Goal: Task Accomplishment & Management: Complete application form

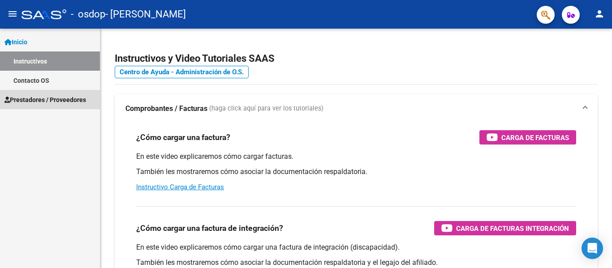
click at [67, 97] on span "Prestadores / Proveedores" at bounding box center [45, 100] width 82 height 10
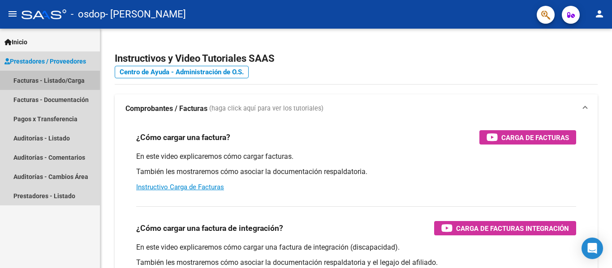
click at [53, 81] on link "Facturas - Listado/Carga" at bounding box center [50, 80] width 100 height 19
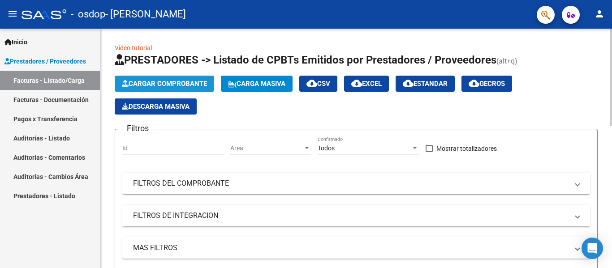
click at [157, 89] on button "Cargar Comprobante" at bounding box center [164, 84] width 99 height 16
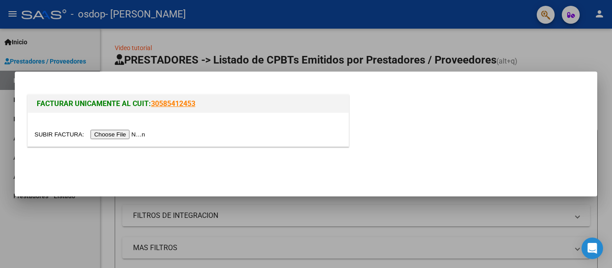
click at [117, 136] on input "file" at bounding box center [91, 134] width 113 height 9
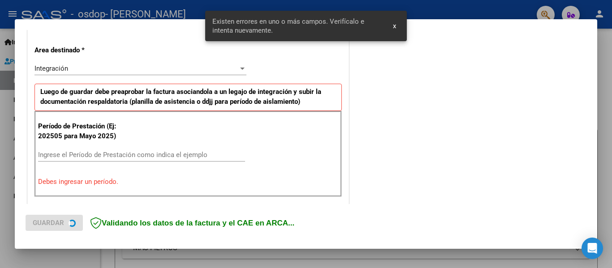
scroll to position [208, 0]
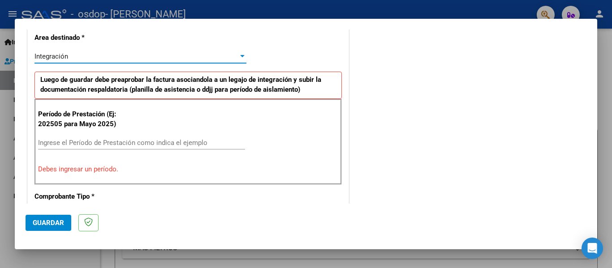
click at [240, 56] on div at bounding box center [242, 56] width 4 height 2
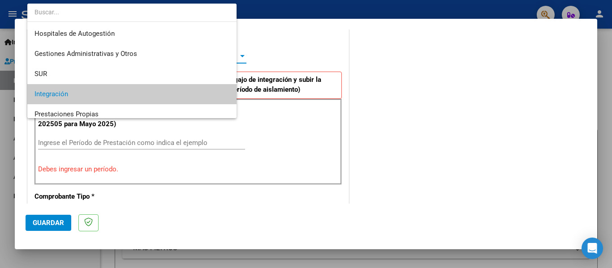
scroll to position [38, 0]
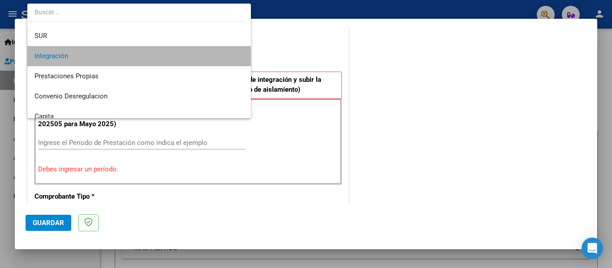
click at [220, 57] on span "Integración" at bounding box center [139, 56] width 209 height 20
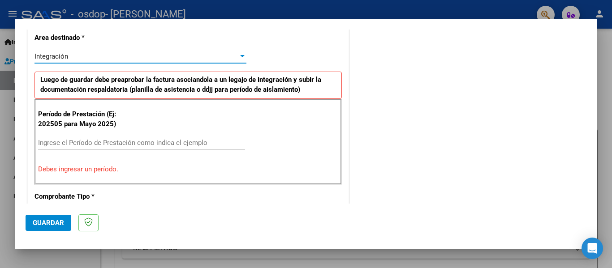
click at [100, 142] on input "Ingrese el Período de Prestación como indica el ejemplo" at bounding box center [141, 143] width 207 height 8
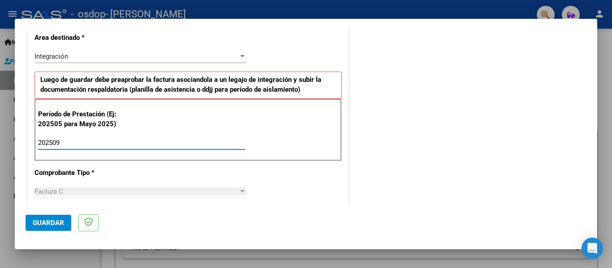
type input "202509"
click at [47, 222] on span "Guardar" at bounding box center [48, 223] width 31 height 8
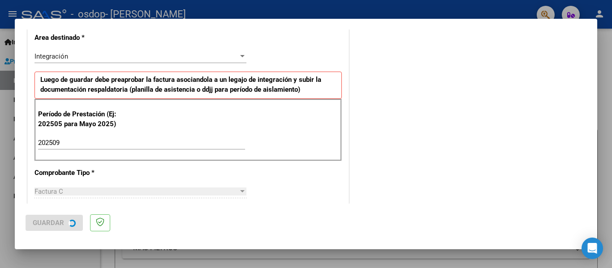
scroll to position [0, 0]
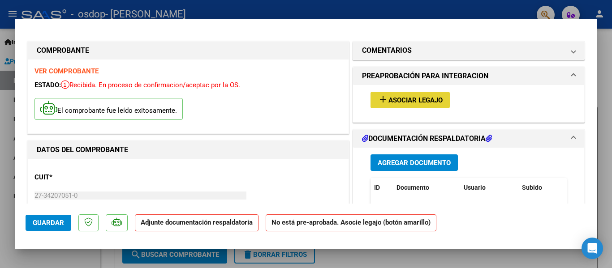
click at [414, 102] on span "Asociar Legajo" at bounding box center [416, 100] width 54 height 8
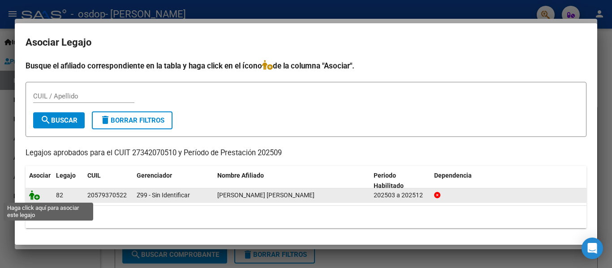
click at [34, 197] on icon at bounding box center [34, 195] width 11 height 10
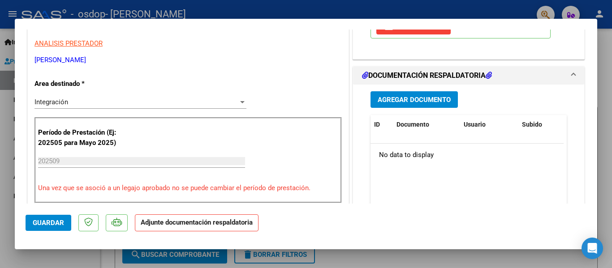
scroll to position [191, 0]
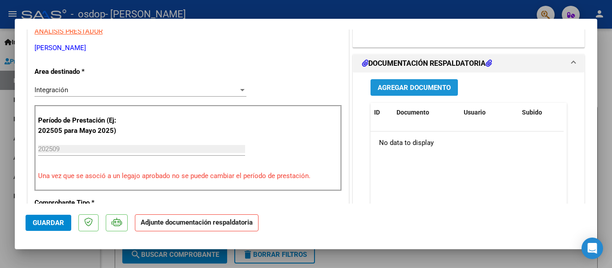
click at [430, 87] on span "Agregar Documento" at bounding box center [414, 88] width 73 height 8
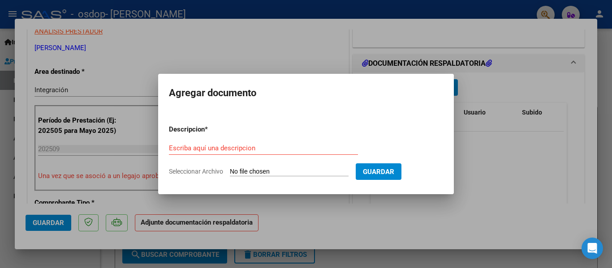
click at [300, 173] on input "Seleccionar Archivo" at bounding box center [289, 172] width 119 height 9
type input "C:\fakepath\asistsepnahtn.pdf"
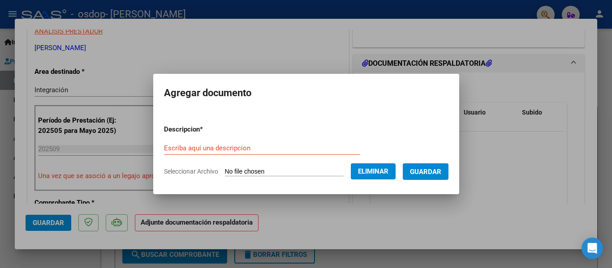
click at [175, 142] on div "Escriba aquí una descripcion" at bounding box center [262, 148] width 196 height 13
type input "PERIODO SEPTIEMBRE 2025"
click at [428, 174] on span "Guardar" at bounding box center [425, 172] width 31 height 8
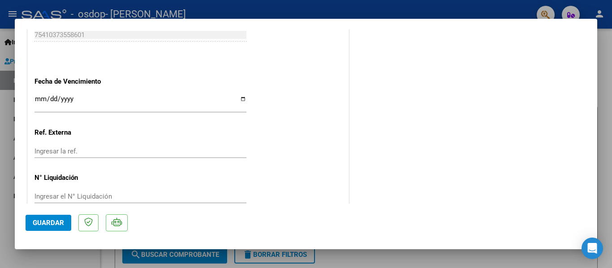
scroll to position [628, 0]
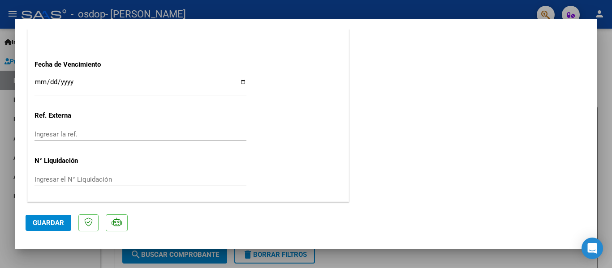
click at [61, 228] on button "Guardar" at bounding box center [49, 223] width 46 height 16
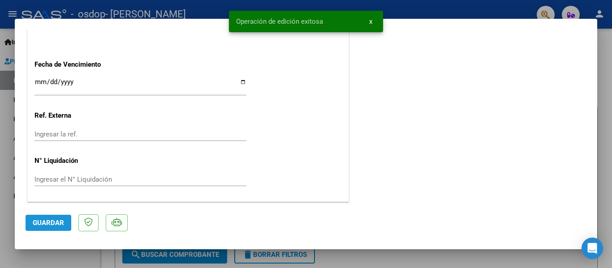
click at [59, 220] on span "Guardar" at bounding box center [48, 223] width 31 height 8
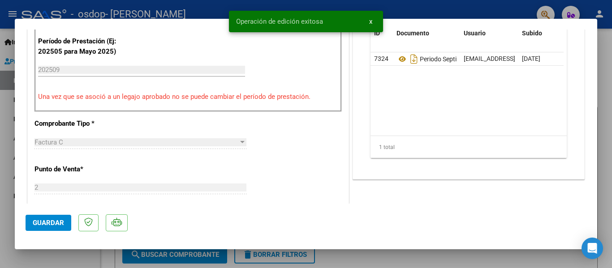
scroll to position [0, 0]
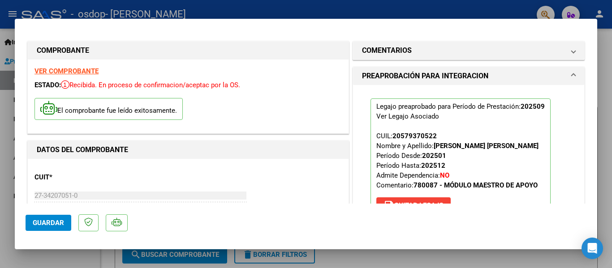
click at [502, 10] on div at bounding box center [306, 134] width 612 height 268
type input "$ 0,00"
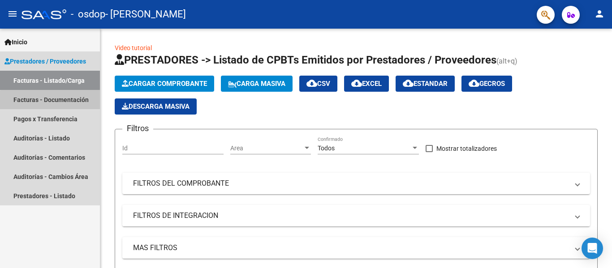
click at [57, 101] on link "Facturas - Documentación" at bounding box center [50, 99] width 100 height 19
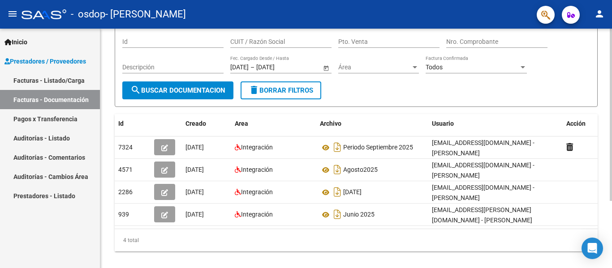
scroll to position [77, 0]
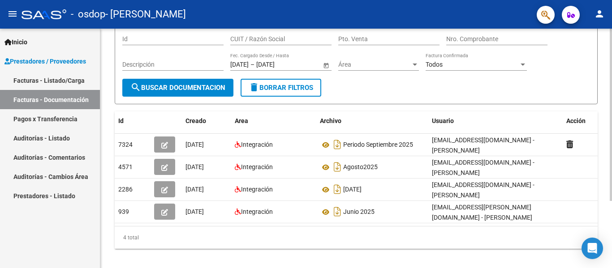
click at [605, 216] on div at bounding box center [611, 174] width 2 height 173
click at [605, 251] on div at bounding box center [611, 174] width 2 height 173
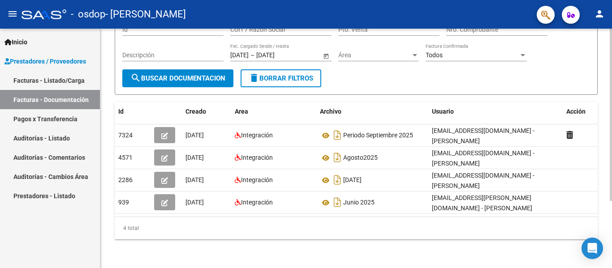
scroll to position [93, 0]
click at [605, 268] on html "menu - osdop - [PERSON_NAME] person Inicio Instructivos Contacto OS Prestadores…" at bounding box center [306, 134] width 612 height 268
click at [605, 32] on div "PRESTADORES -> Comprobantes - Documentación Respaldatoria cloud_download Export…" at bounding box center [356, 106] width 512 height 326
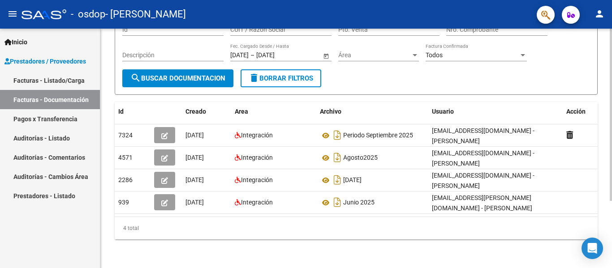
scroll to position [78, 0]
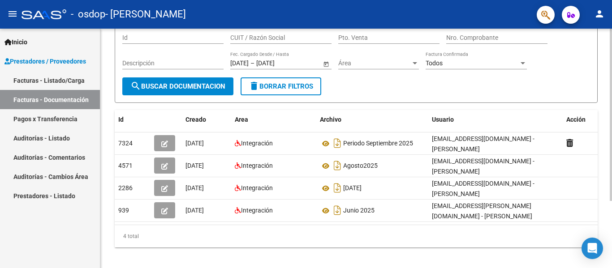
drag, startPoint x: 610, startPoint y: 32, endPoint x: 612, endPoint y: 49, distance: 17.2
click at [605, 49] on div "PRESTADORES -> Comprobantes - Documentación Respaldatoria cloud_download Export…" at bounding box center [357, 114] width 514 height 326
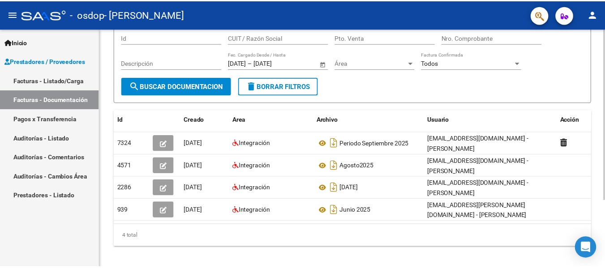
scroll to position [0, 0]
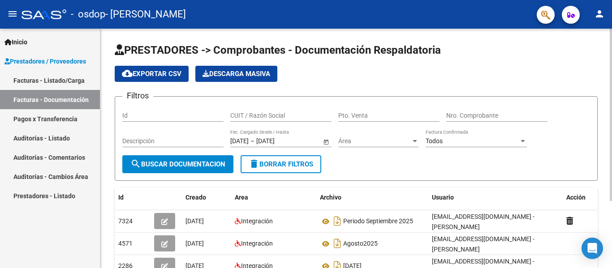
click at [605, 49] on div at bounding box center [611, 149] width 2 height 240
click at [387, 82] on app-list-header "PRESTADORES -> Comprobantes - Documentación Respaldatoria cloud_download Export…" at bounding box center [356, 112] width 483 height 138
click at [600, 15] on mat-icon "person" at bounding box center [599, 14] width 11 height 11
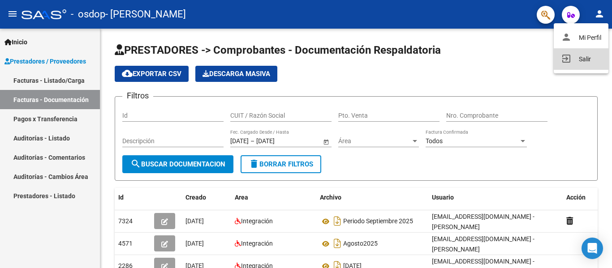
click at [573, 62] on button "exit_to_app Salir" at bounding box center [581, 59] width 55 height 22
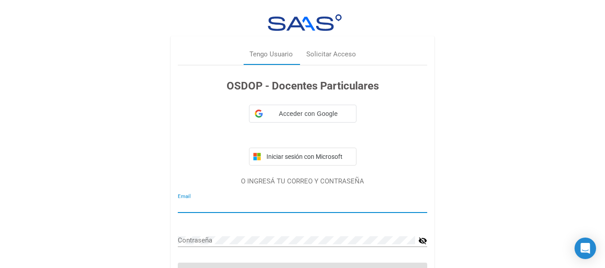
type input "[EMAIL_ADDRESS][DOMAIN_NAME]"
